Goal: Task Accomplishment & Management: Complete application form

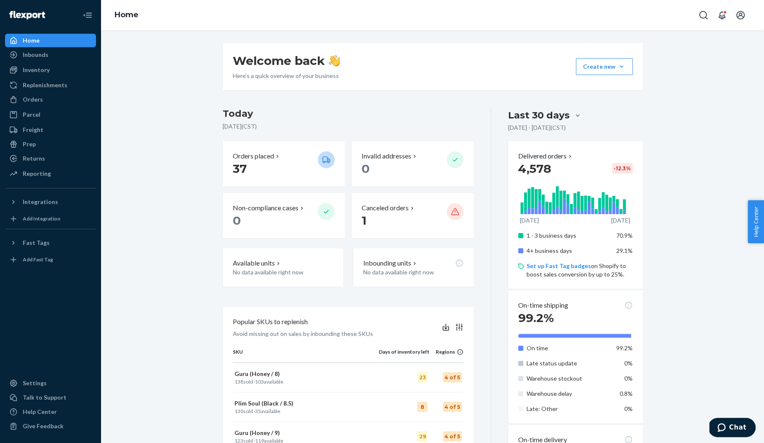
click at [167, 101] on div "Welcome back Here’s a quick overview of your business Create new Create new inb…" at bounding box center [432, 399] width 651 height 713
click at [30, 99] on div "Orders" at bounding box center [33, 99] width 20 height 8
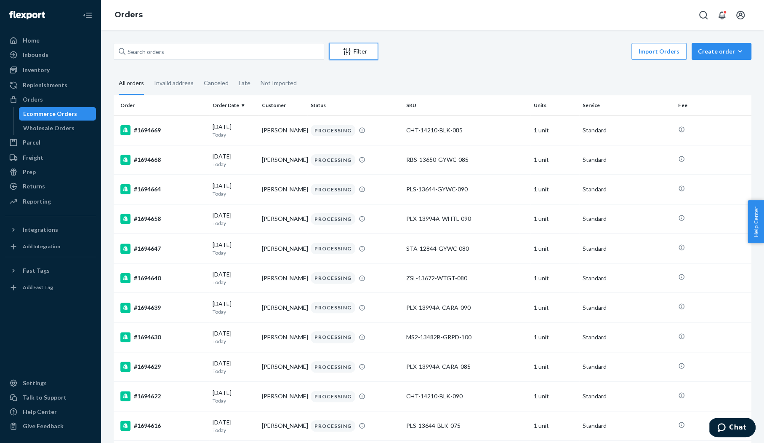
click at [346, 56] on button "Filter" at bounding box center [353, 51] width 49 height 17
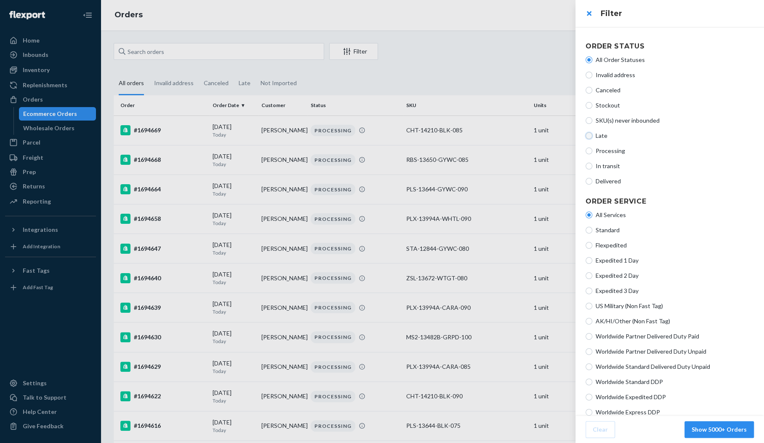
click at [590, 136] on input "Late" at bounding box center [589, 135] width 7 height 7
radio input "true"
radio input "false"
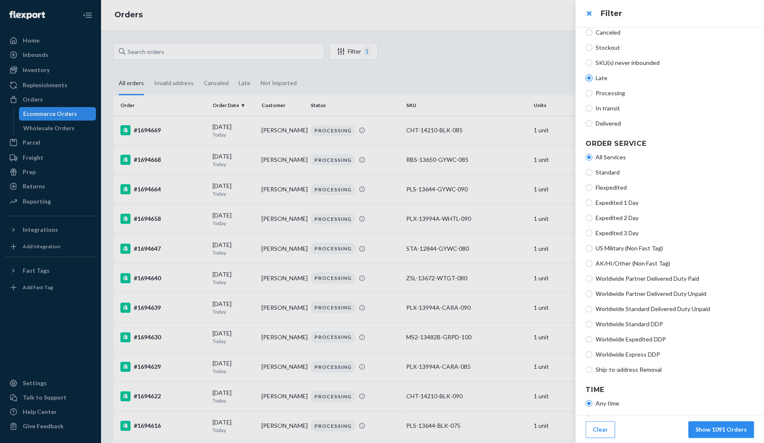
scroll to position [90, 0]
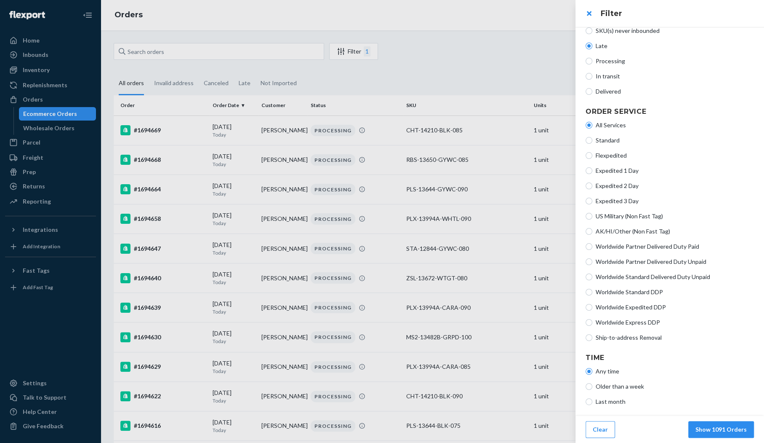
click at [620, 386] on span "Older than a week" at bounding box center [675, 386] width 158 height 8
click at [592, 386] on input "Older than a week" at bounding box center [589, 386] width 7 height 7
radio input "true"
radio input "false"
click at [713, 428] on button "Show 1077 Orders" at bounding box center [721, 429] width 66 height 17
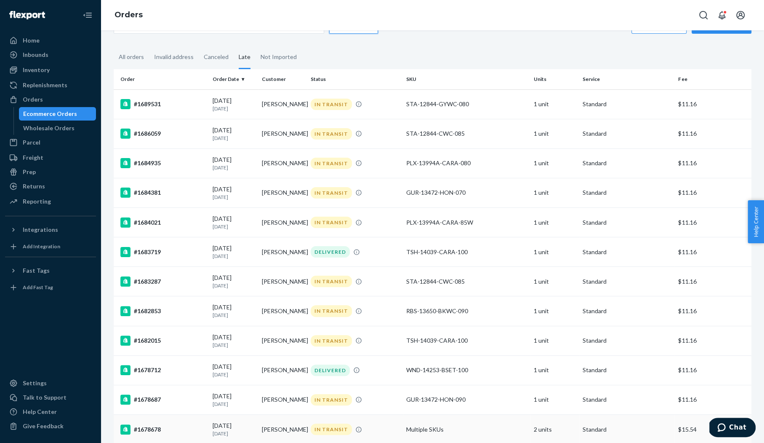
scroll to position [0, 0]
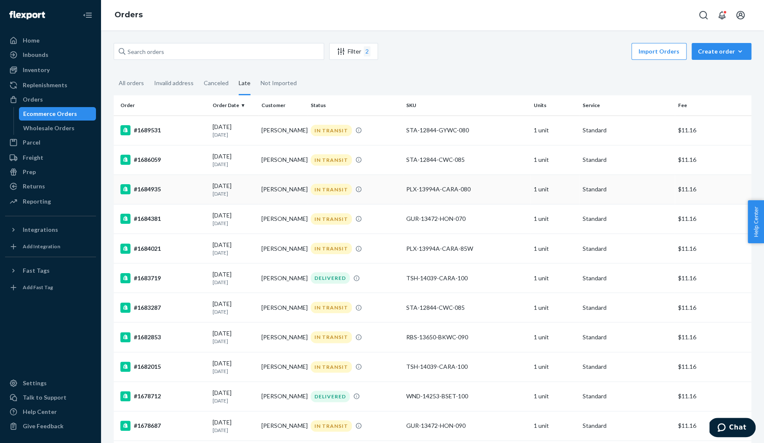
click at [459, 188] on div "PLX-13994A-CARA-080" at bounding box center [466, 189] width 121 height 8
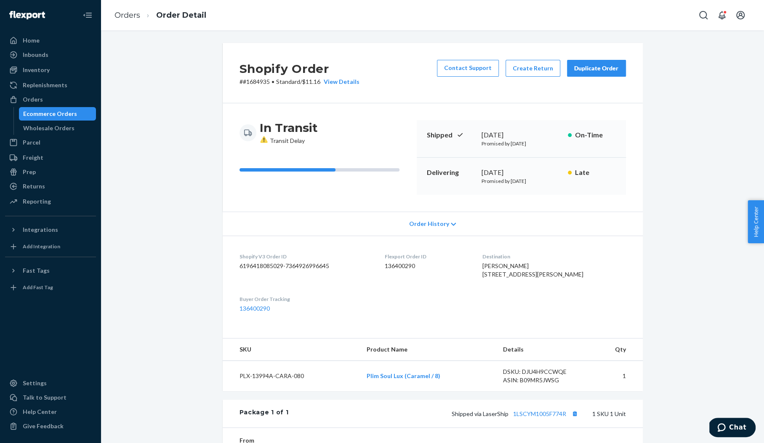
click at [282, 142] on span "Transit Delay" at bounding box center [282, 140] width 45 height 7
click at [301, 140] on span "Transit Delay" at bounding box center [282, 140] width 45 height 7
click at [250, 84] on p "# #1684935 • Standard / $11.16 View Details" at bounding box center [300, 81] width 120 height 8
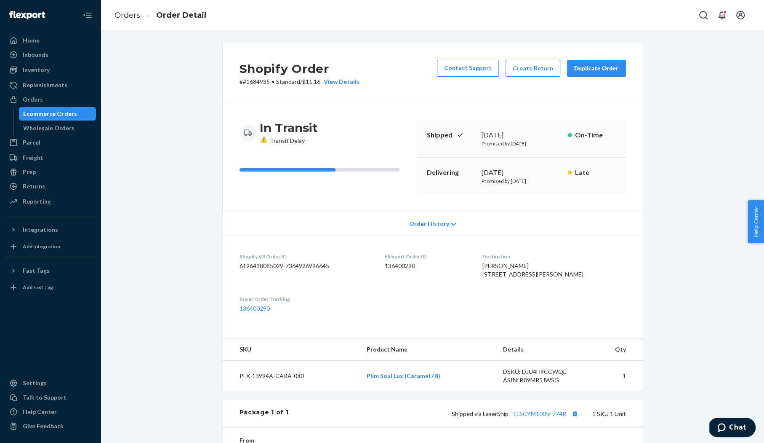
click at [250, 84] on p "# #1684935 • Standard / $11.16 View Details" at bounding box center [300, 81] width 120 height 8
drag, startPoint x: 265, startPoint y: 82, endPoint x: 239, endPoint y: 80, distance: 26.6
click at [240, 80] on p "# #1684935 • Standard / $11.16 View Details" at bounding box center [300, 81] width 120 height 8
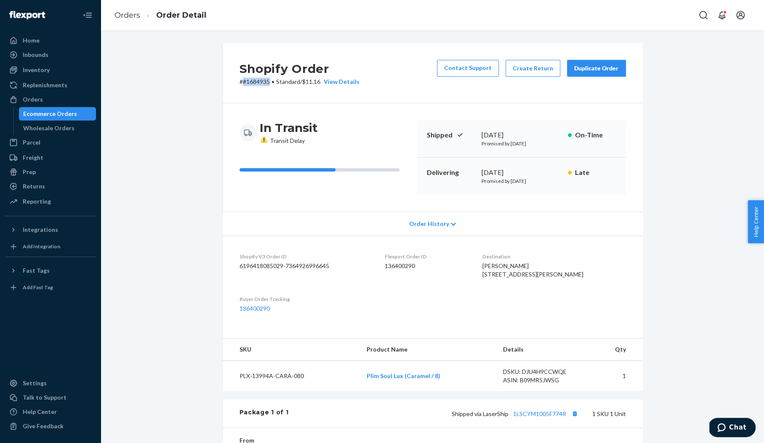
copy p "#1684935"
click at [249, 391] on td "PLX-13994A-CARA-080" at bounding box center [292, 375] width 138 height 31
copy td "PLX-13994A-CARA-080"
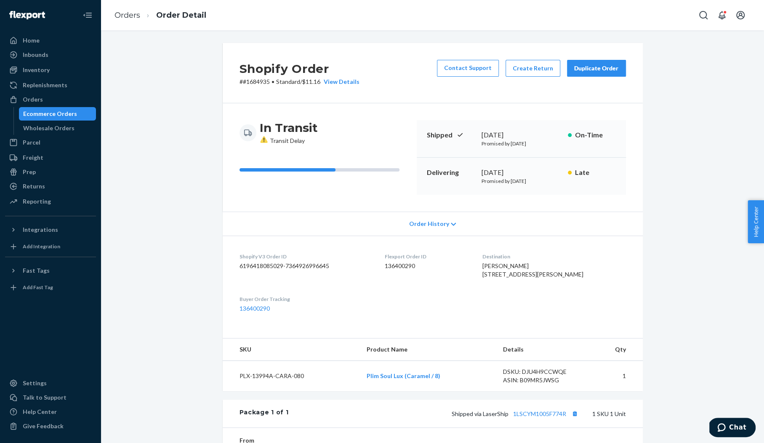
click at [666, 51] on div "Shopify Order # #1684935 • Standard / $11.16 View Details Contact Support Creat…" at bounding box center [432, 316] width 651 height 546
click at [439, 37] on div "Shopify Order # #1684935 • Standard / $11.16 View Details Contact Support Creat…" at bounding box center [432, 236] width 663 height 412
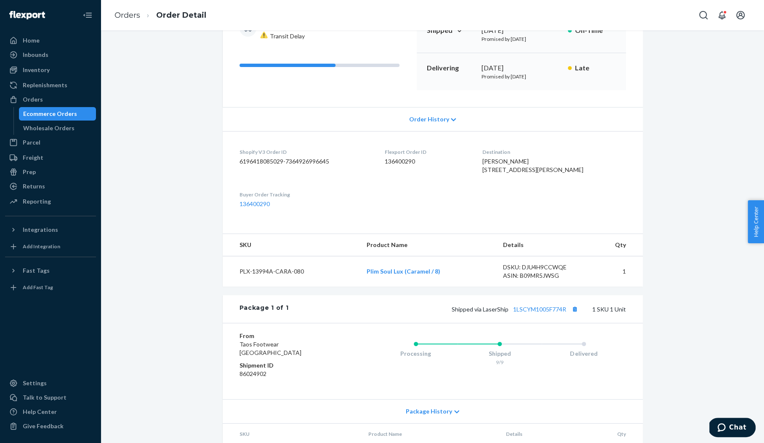
scroll to position [133, 0]
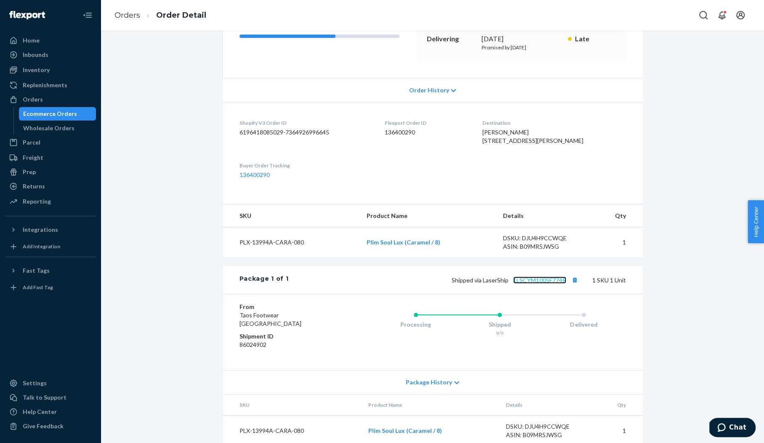
click at [540, 283] on link "1LSCYM1005F774R" at bounding box center [539, 279] width 53 height 7
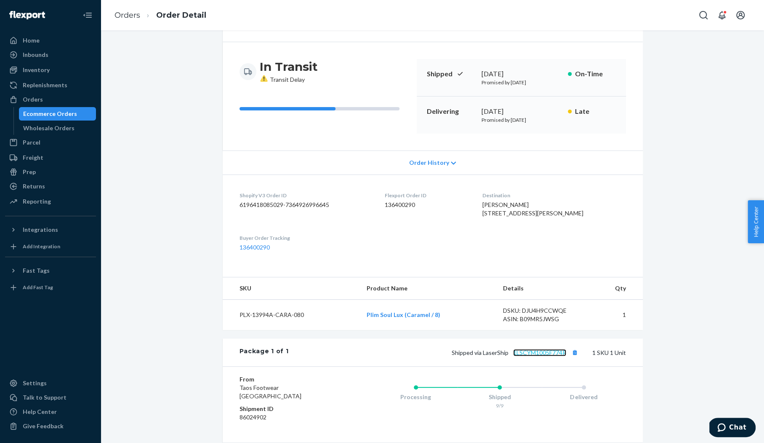
scroll to position [69, 0]
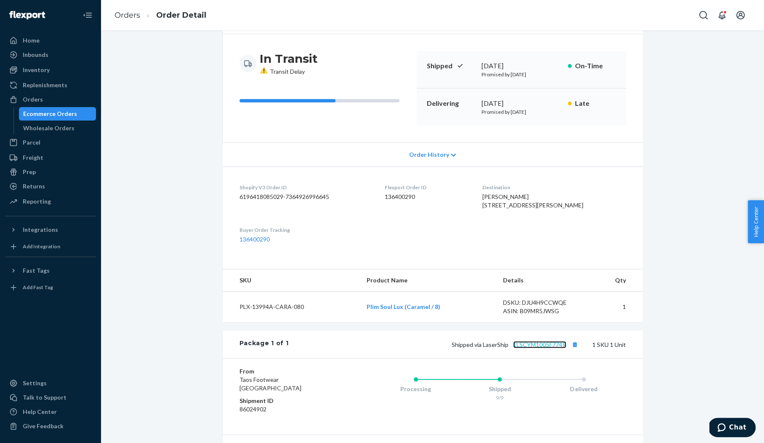
click at [522, 348] on link "1LSCYM1005F774R" at bounding box center [539, 344] width 53 height 7
click at [447, 260] on dl "Shopify V3 Order ID 6196418085029-7364926996645 Flexport Order ID 136400290 Des…" at bounding box center [433, 213] width 420 height 94
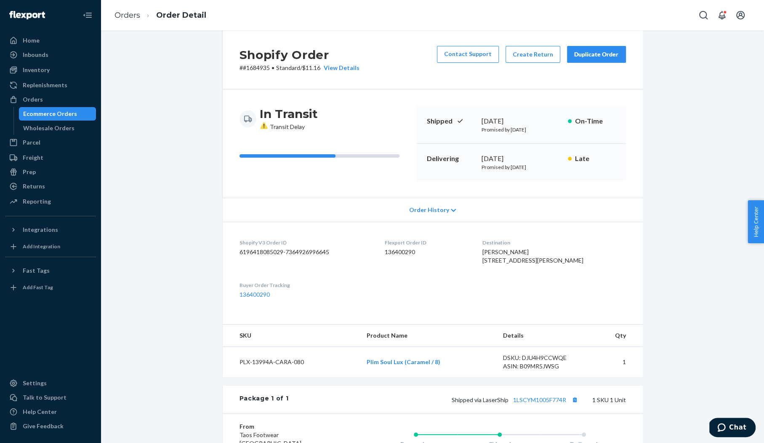
scroll to position [0, 0]
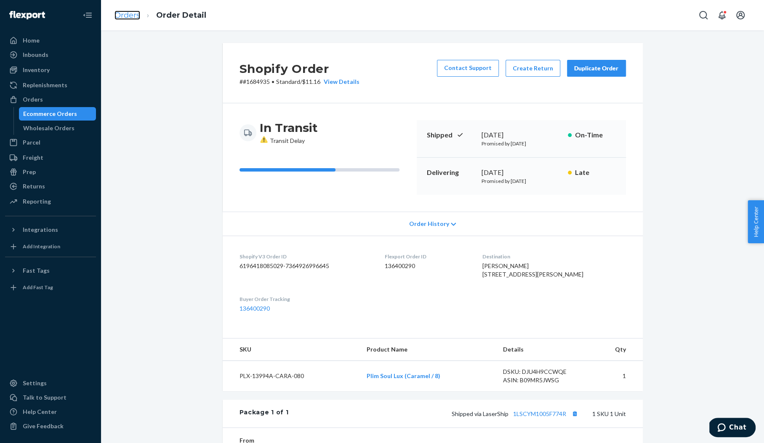
click at [133, 15] on link "Orders" at bounding box center [128, 15] width 26 height 9
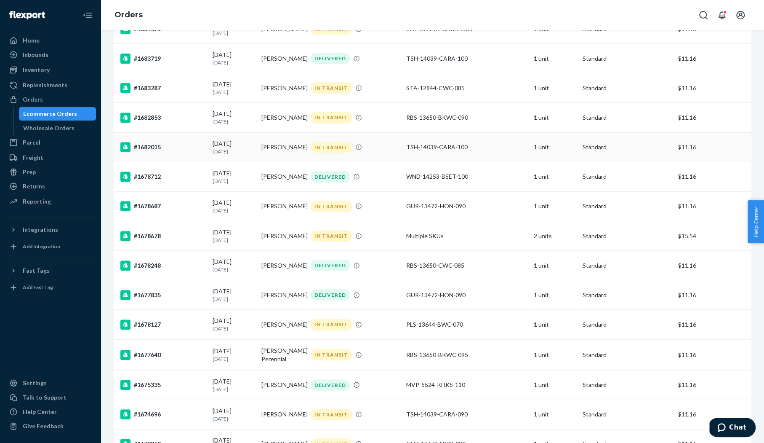
scroll to position [224, 0]
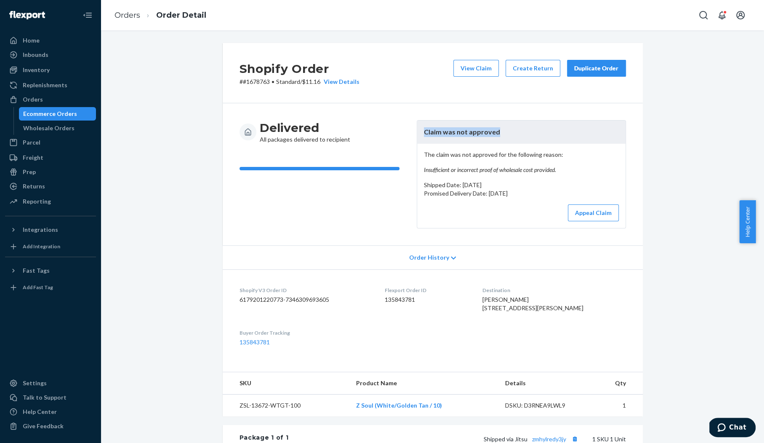
drag, startPoint x: 419, startPoint y: 133, endPoint x: 496, endPoint y: 133, distance: 77.5
click at [496, 133] on header "Claim was not approved" at bounding box center [521, 131] width 208 height 23
click at [496, 151] on p "The claim was not approved for the following reason: Insufficient or incorrect …" at bounding box center [521, 162] width 195 height 24
drag, startPoint x: 424, startPoint y: 171, endPoint x: 549, endPoint y: 168, distance: 124.7
click at [549, 168] on em "Insufficient or incorrect proof of wholesale cost provided." at bounding box center [521, 169] width 195 height 8
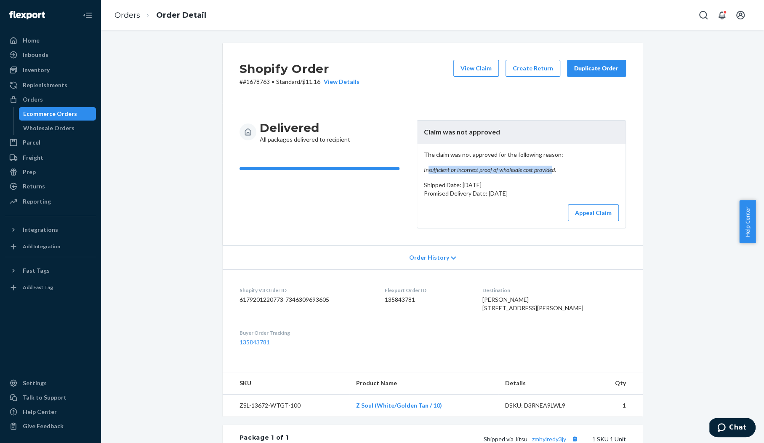
click at [537, 171] on em "Insufficient or incorrect proof of wholesale cost provided." at bounding box center [521, 169] width 195 height 8
drag, startPoint x: 449, startPoint y: 171, endPoint x: 516, endPoint y: 192, distance: 69.9
click at [516, 192] on div "The claim was not approved for the following reason: Insufficient or incorrect …" at bounding box center [521, 186] width 208 height 84
click at [516, 191] on p "Promised Delivery Date: [DATE]" at bounding box center [521, 193] width 195 height 8
click at [505, 197] on div "The claim was not approved for the following reason: Insufficient or incorrect …" at bounding box center [521, 186] width 208 height 84
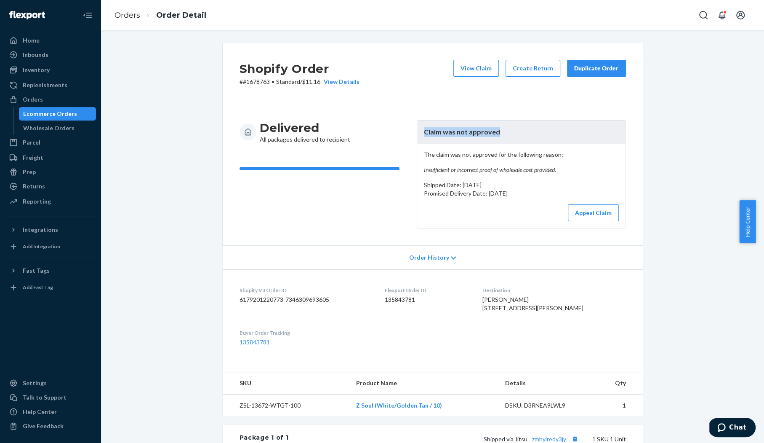
drag, startPoint x: 419, startPoint y: 134, endPoint x: 503, endPoint y: 135, distance: 84.2
click at [503, 135] on header "Claim was not approved" at bounding box center [521, 131] width 208 height 23
click at [478, 150] on p "The claim was not approved for the following reason: Insufficient or incorrect …" at bounding box center [521, 162] width 195 height 24
drag, startPoint x: 419, startPoint y: 173, endPoint x: 546, endPoint y: 174, distance: 127.2
click at [546, 174] on div "The claim was not approved for the following reason: Insufficient or incorrect …" at bounding box center [521, 186] width 208 height 84
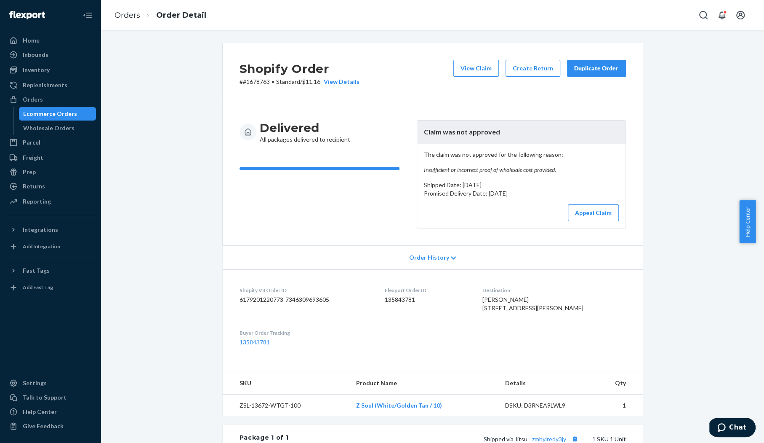
click at [504, 193] on p "Promised Delivery Date: [DATE]" at bounding box center [521, 193] width 195 height 8
click at [260, 82] on p "# #1678763 • Standard / $11.16 View Details" at bounding box center [300, 81] width 120 height 8
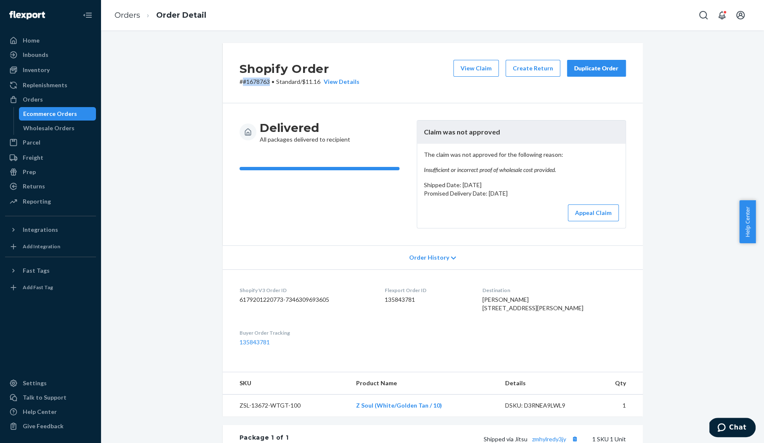
drag, startPoint x: 265, startPoint y: 82, endPoint x: 239, endPoint y: 83, distance: 26.2
click at [240, 83] on p "# #1678763 • Standard / $11.16 View Details" at bounding box center [300, 81] width 120 height 8
click at [652, 156] on div "Shopify Order # #1678763 • Standard / $11.16 View Details View Claim Create Ret…" at bounding box center [432, 324] width 651 height 563
click at [255, 81] on p "# #1678763 • Standard / $11.16 View Details" at bounding box center [300, 81] width 120 height 8
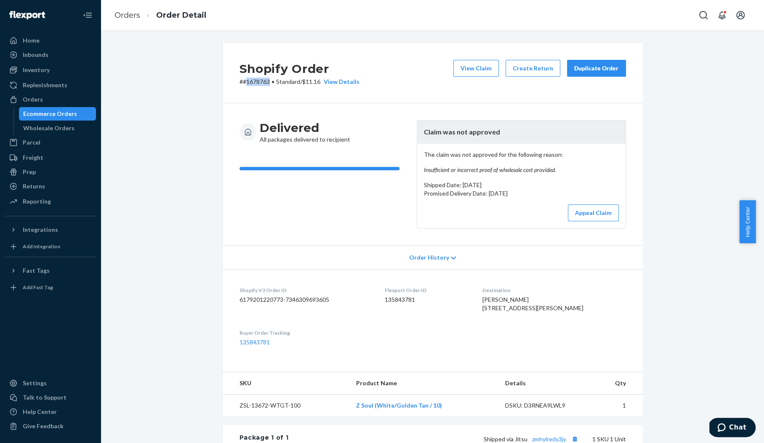
copy p "1678763"
click at [589, 213] on button "Appeal Claim" at bounding box center [593, 212] width 51 height 17
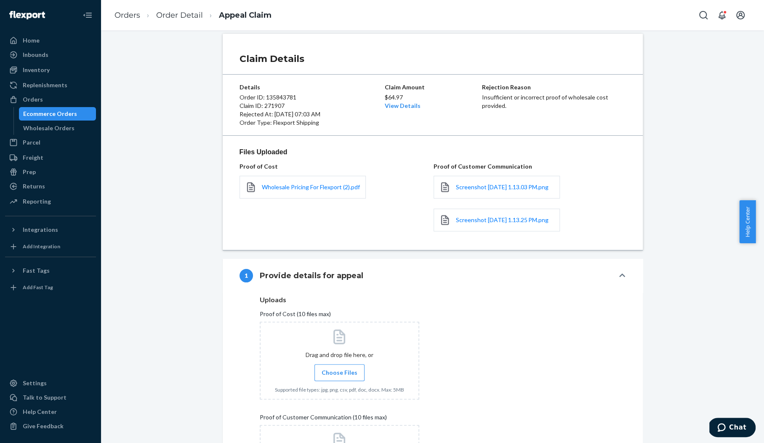
scroll to position [12, 0]
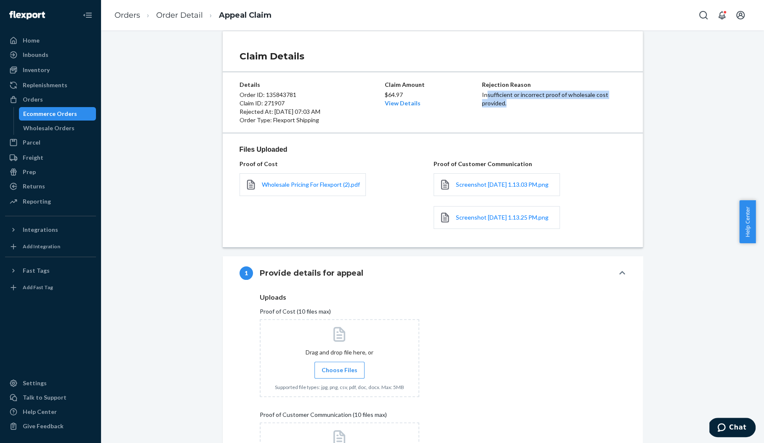
drag, startPoint x: 484, startPoint y: 94, endPoint x: 560, endPoint y: 107, distance: 76.9
click at [560, 107] on p "Insufficient or incorrect proof of wholesale cost provided." at bounding box center [554, 99] width 144 height 17
click at [518, 102] on p "Insufficient or incorrect proof of wholesale cost provided." at bounding box center [554, 99] width 144 height 17
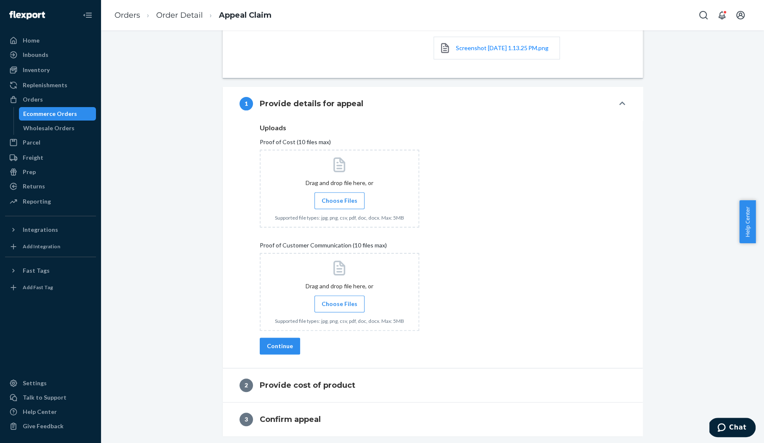
scroll to position [190, 0]
click at [325, 200] on span "Choose Files" at bounding box center [340, 200] width 36 height 8
click at [339, 200] on input "Choose Files" at bounding box center [339, 200] width 0 height 9
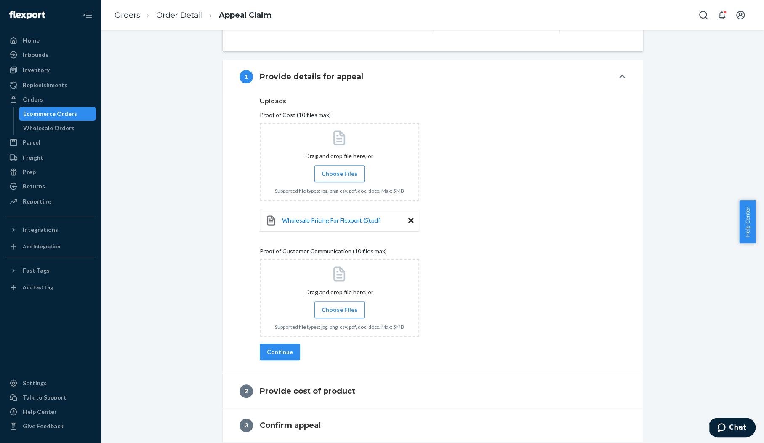
scroll to position [223, 0]
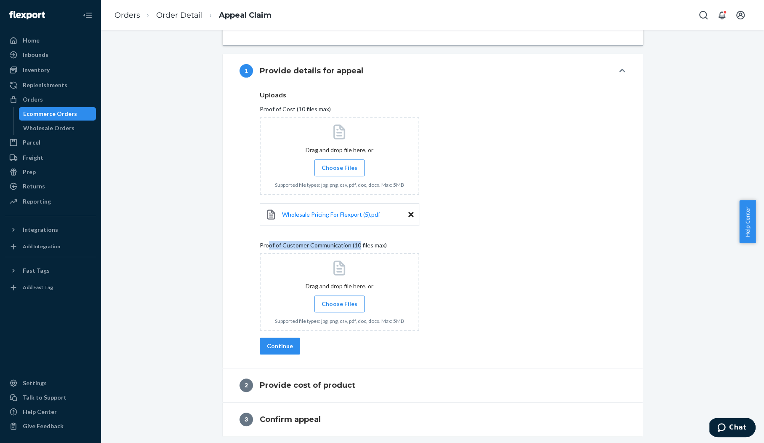
drag, startPoint x: 265, startPoint y: 244, endPoint x: 355, endPoint y: 248, distance: 89.8
click at [355, 248] on span "Proof of Customer Communication (10 files max)" at bounding box center [323, 247] width 127 height 12
click at [348, 245] on span "Proof of Customer Communication (10 files max)" at bounding box center [323, 247] width 127 height 12
click at [339, 304] on span "Choose Files" at bounding box center [340, 303] width 36 height 8
click at [339, 304] on input "Choose Files" at bounding box center [339, 303] width 0 height 9
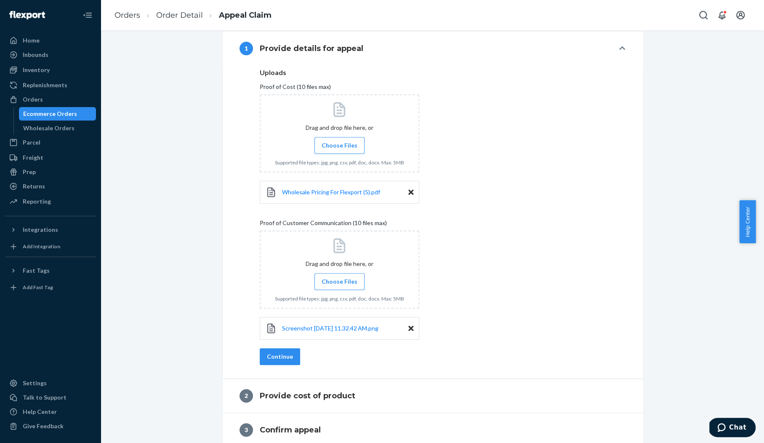
scroll to position [255, 0]
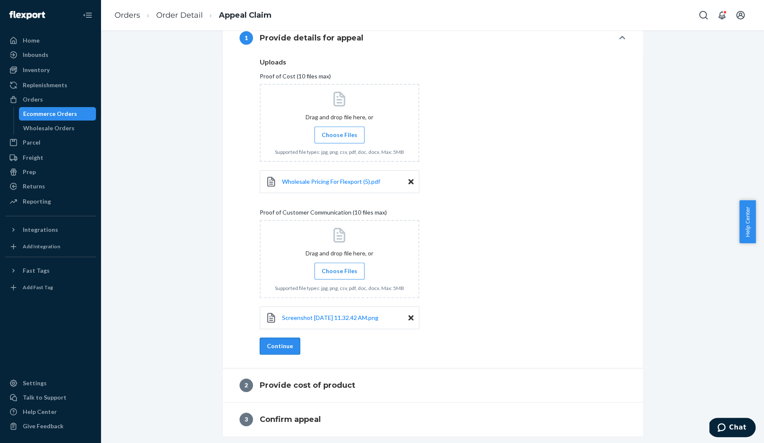
click at [275, 343] on button "Continue" at bounding box center [280, 345] width 40 height 17
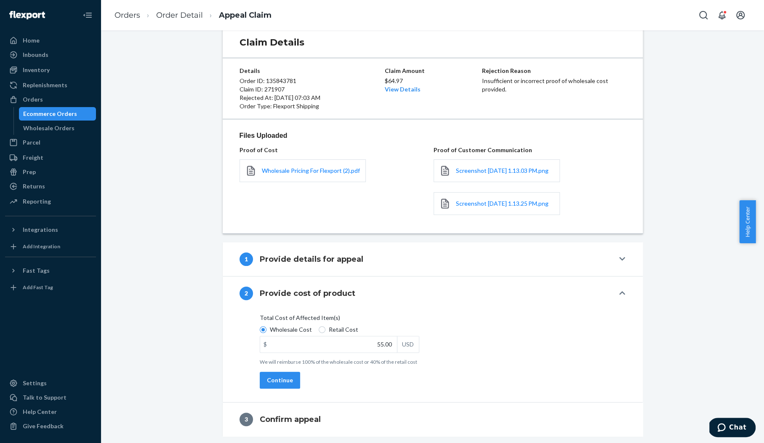
scroll to position [35, 0]
click at [285, 380] on button "Continue" at bounding box center [280, 379] width 40 height 17
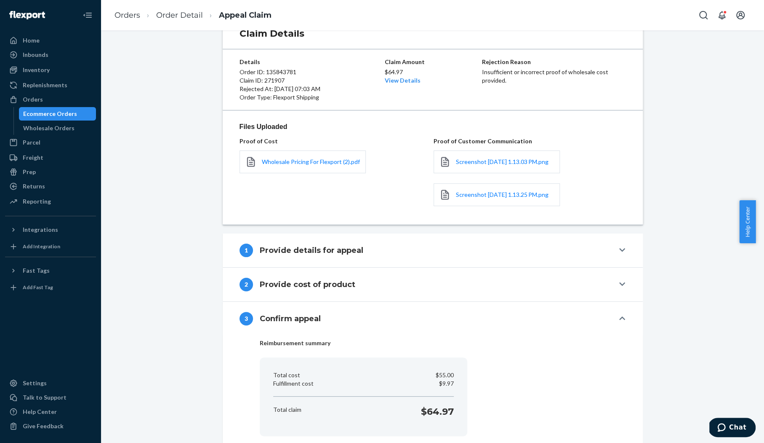
scroll to position [95, 0]
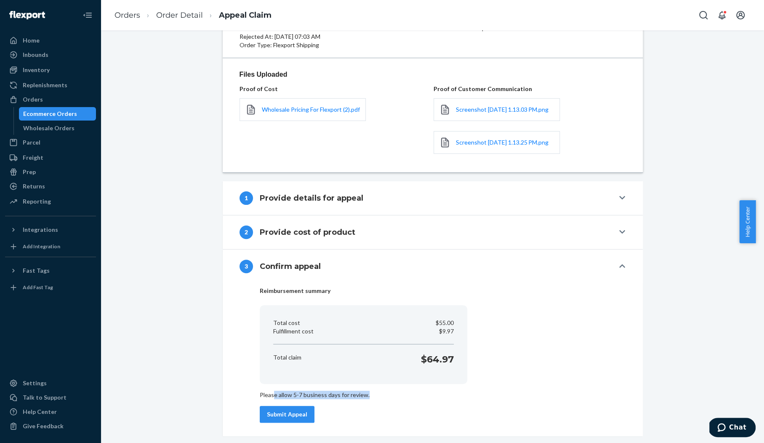
drag, startPoint x: 269, startPoint y: 399, endPoint x: 376, endPoint y: 391, distance: 108.1
click at [376, 391] on div "Reimbursement summary Total cost $55.00 Fulfillment cost $9.97 Total claim $64.…" at bounding box center [433, 352] width 387 height 139
click at [278, 414] on button "Submit Appeal" at bounding box center [287, 413] width 55 height 17
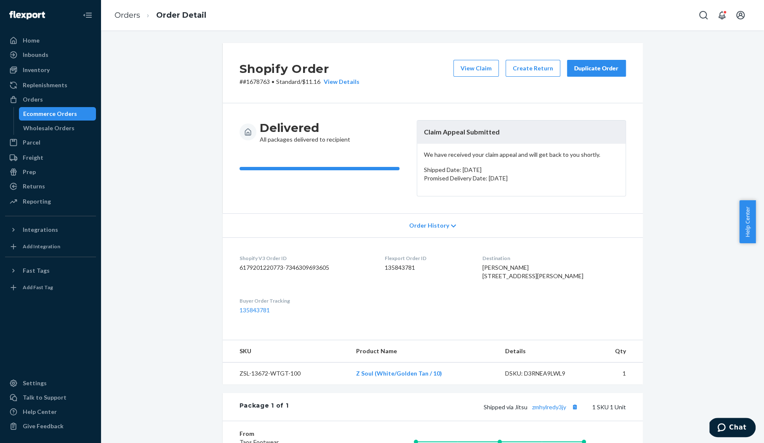
click at [657, 224] on div "Shopify Order # #1678763 • Standard / $11.16 View Details View Claim Create Ret…" at bounding box center [432, 308] width 651 height 531
click at [712, 111] on div "Shopify Order # #1678763 • Standard / $11.16 View Details View Claim Create Ret…" at bounding box center [432, 308] width 651 height 531
click at [394, 105] on div "Delivered All packages delivered to recipient Claim Appeal Submitted We have re…" at bounding box center [433, 158] width 420 height 110
click at [694, 151] on div "Shopify Order # #1678763 • Standard / $11.16 View Details View Claim Create Ret…" at bounding box center [432, 308] width 651 height 531
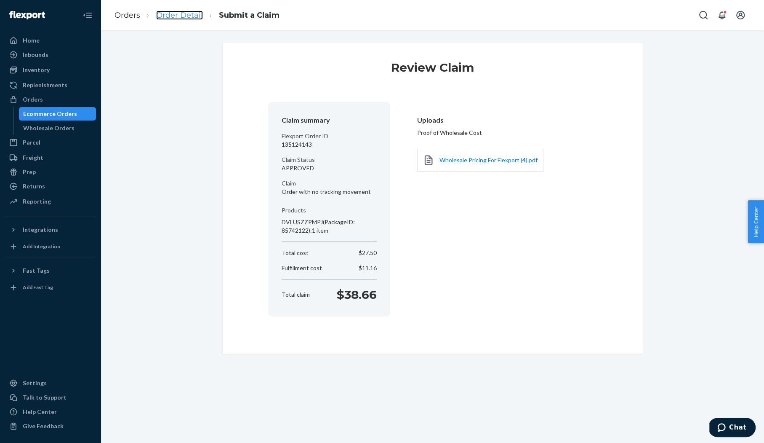
click at [193, 11] on link "Order Detail" at bounding box center [179, 15] width 47 height 9
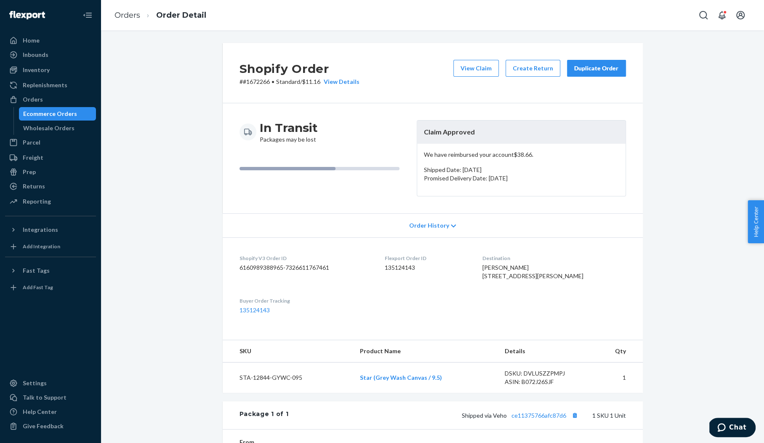
click at [675, 175] on div "Shopify Order # #1672266 • Standard / $11.16 View Details View Claim Create Ret…" at bounding box center [432, 317] width 651 height 548
